Goal: Find specific page/section: Find specific page/section

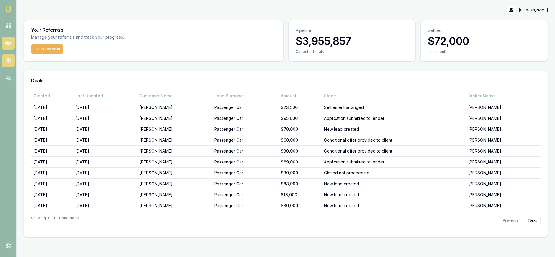
click at [10, 61] on icon at bounding box center [8, 61] width 6 height 6
